Goal: Information Seeking & Learning: Learn about a topic

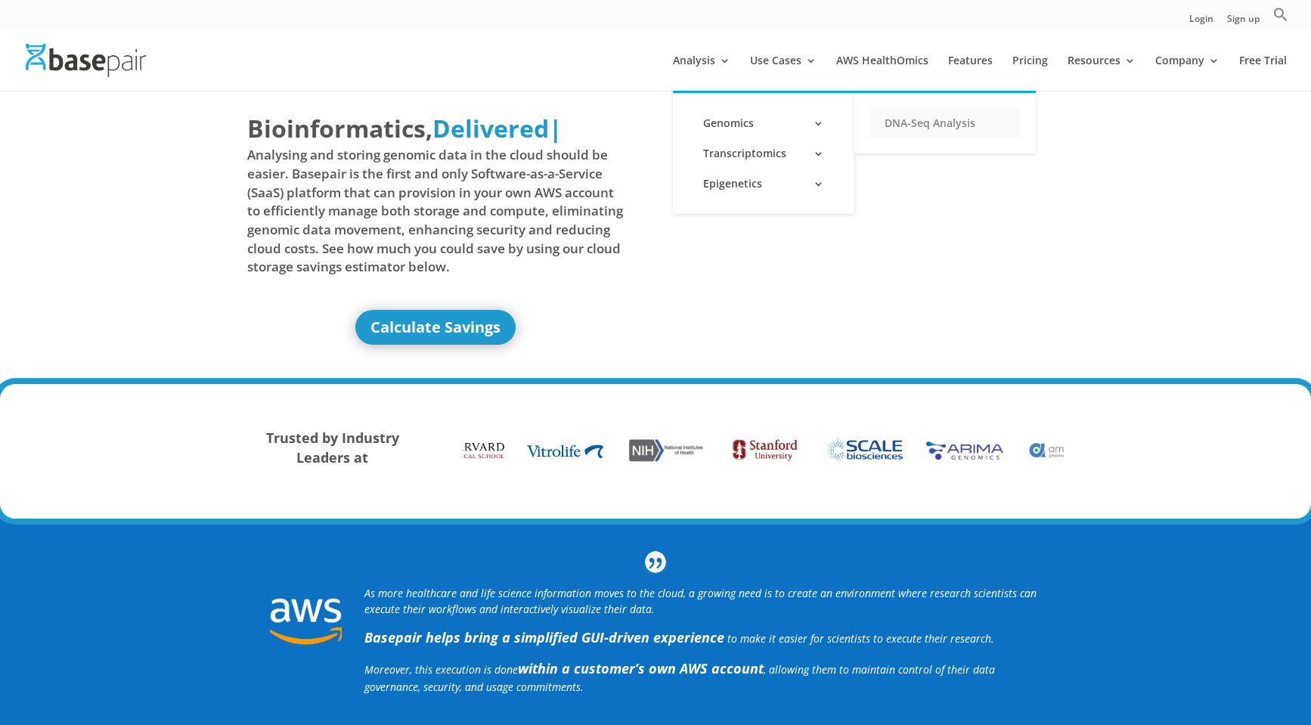
click at [912, 122] on link "DNA-Seq Analysis" at bounding box center [944, 123] width 151 height 30
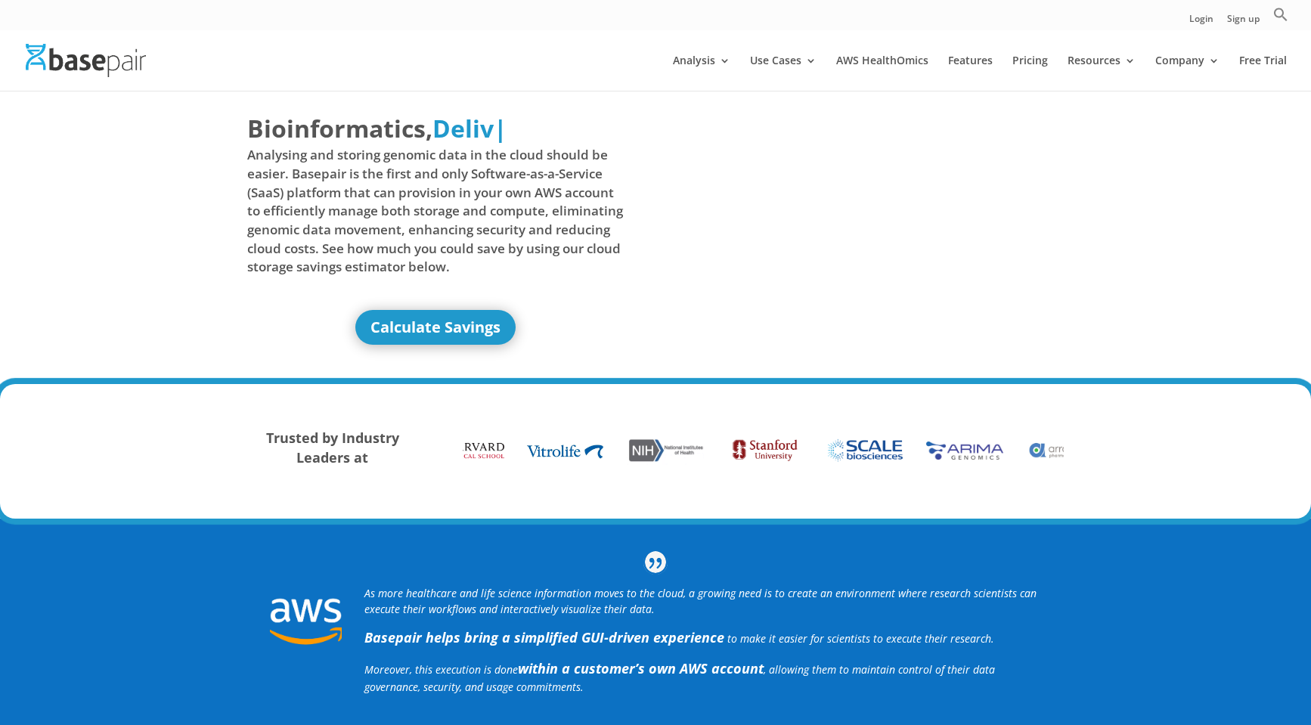
click at [438, 215] on span "Analysing and storing genomic data in the cloud should be easier. Basepair is t…" at bounding box center [435, 211] width 376 height 130
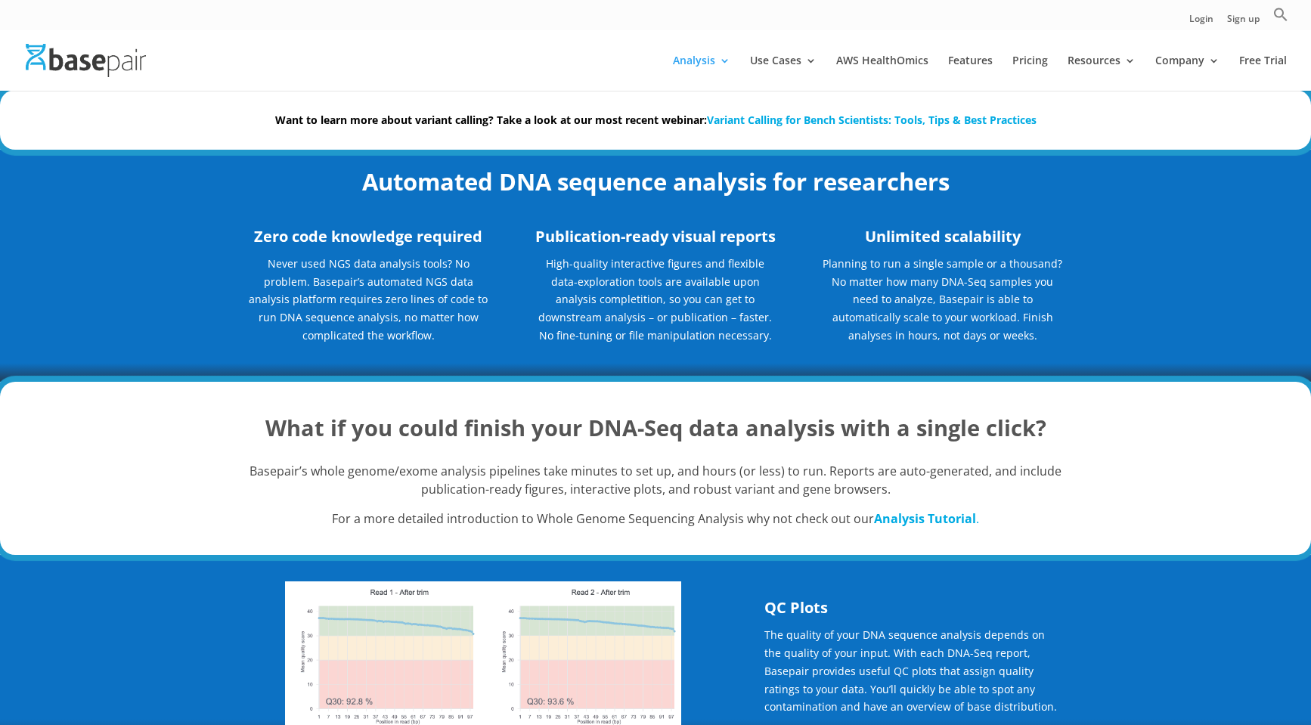
click at [1053, 63] on li "Pricing" at bounding box center [1038, 73] width 52 height 36
click at [1038, 63] on link "Pricing" at bounding box center [1030, 73] width 36 height 36
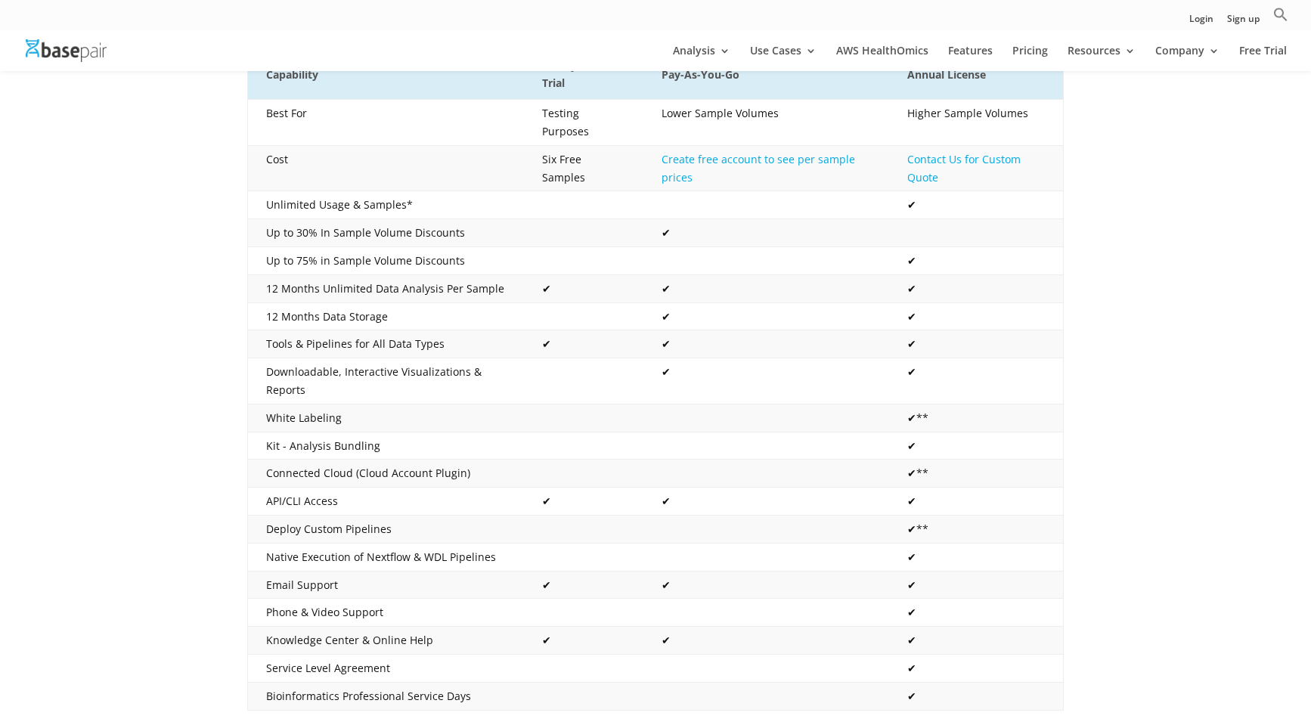
scroll to position [323, 0]
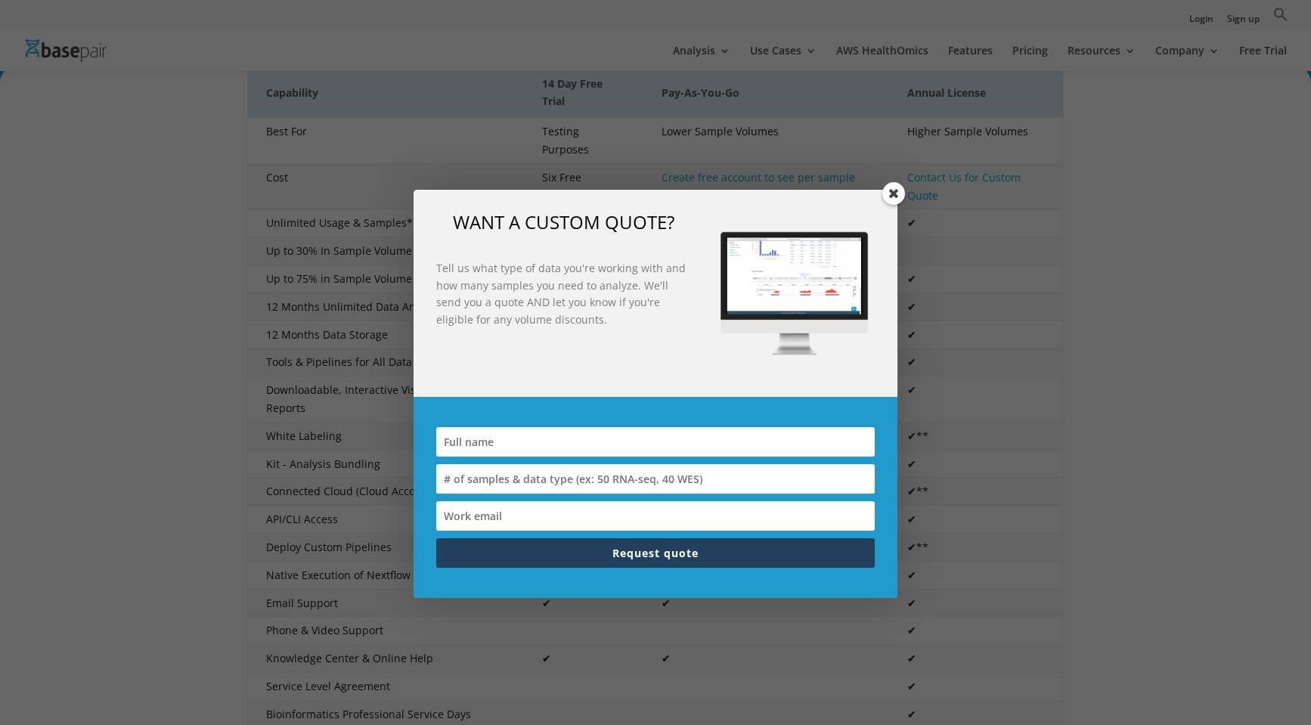
click at [896, 192] on span at bounding box center [893, 193] width 23 height 23
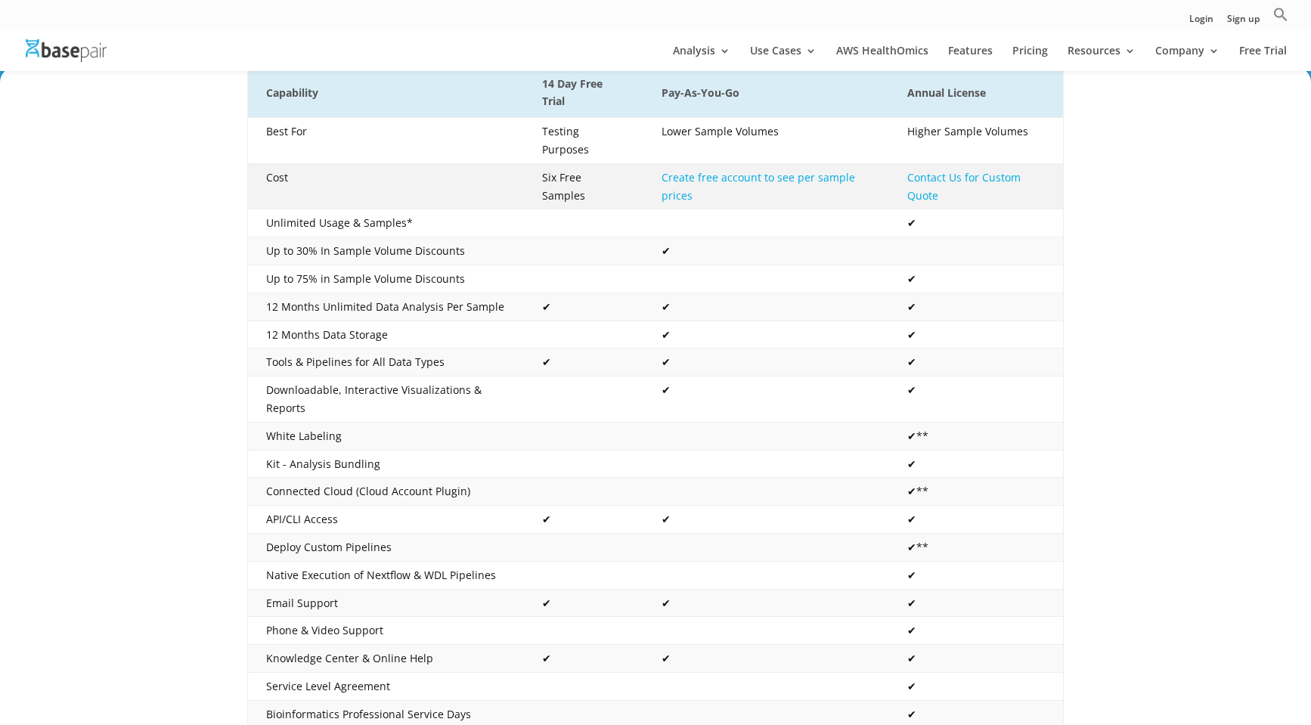
click at [770, 170] on link "Create free account to see per sample prices" at bounding box center [757, 186] width 193 height 32
